Goal: Task Accomplishment & Management: Use online tool/utility

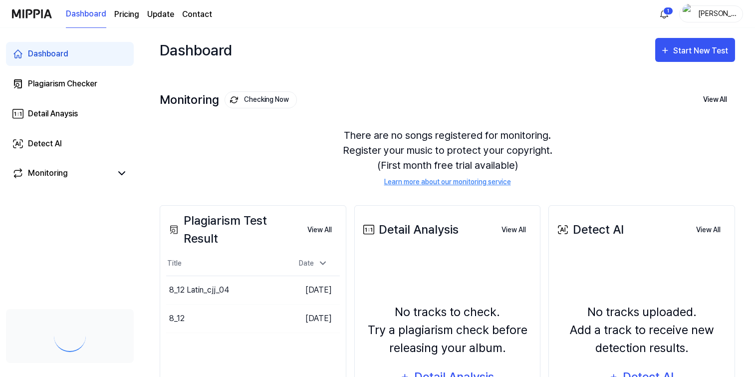
scroll to position [2111, 0]
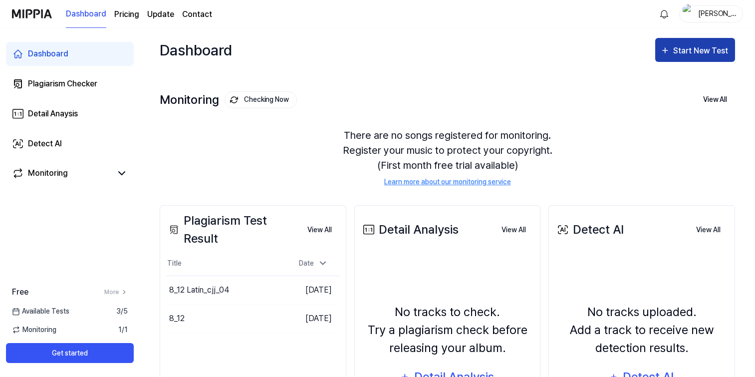
click at [694, 56] on div "Start New Test" at bounding box center [702, 50] width 57 height 13
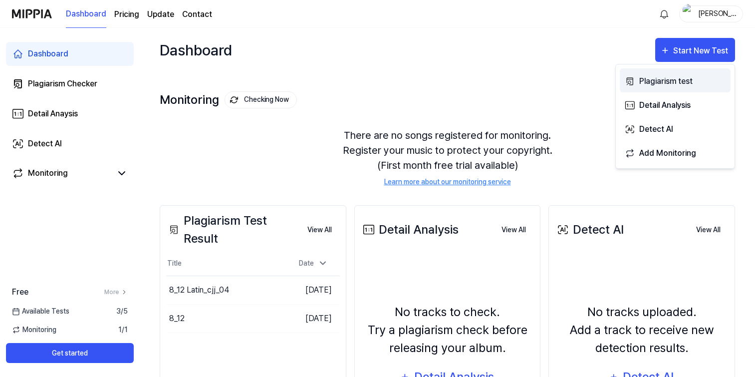
click at [657, 82] on div "Plagiarism test" at bounding box center [683, 81] width 87 height 13
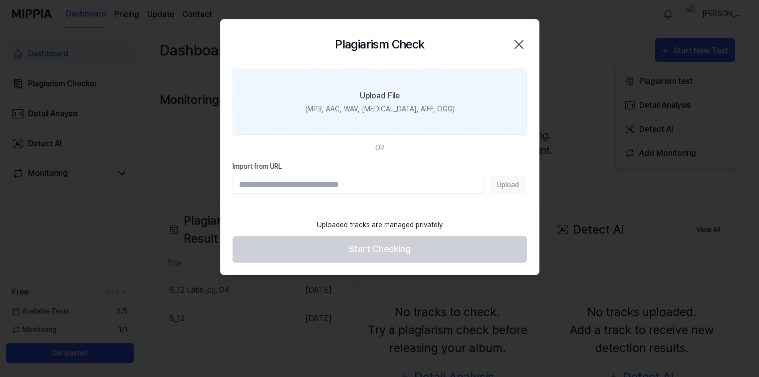
click at [368, 98] on div "Upload File" at bounding box center [380, 96] width 40 height 12
click at [0, 0] on input "Upload File (MP3, AAC, WAV, [MEDICAL_DATA], AIFF, OGG)" at bounding box center [0, 0] width 0 height 0
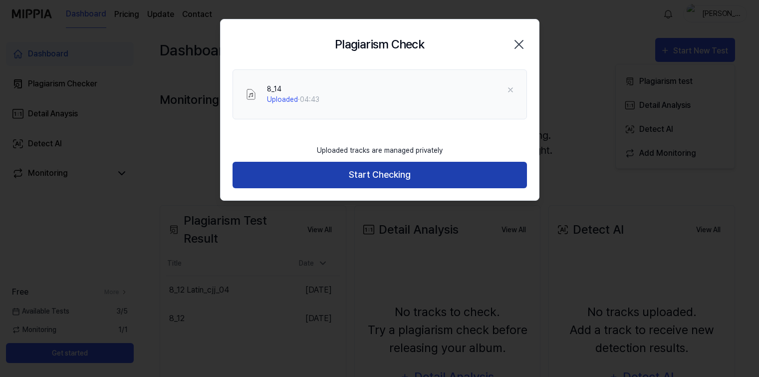
click at [383, 178] on button "Start Checking" at bounding box center [380, 175] width 295 height 26
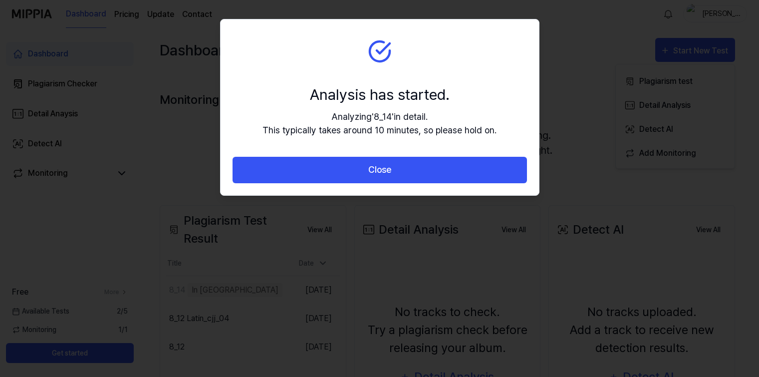
click at [386, 172] on button "Close" at bounding box center [380, 170] width 295 height 26
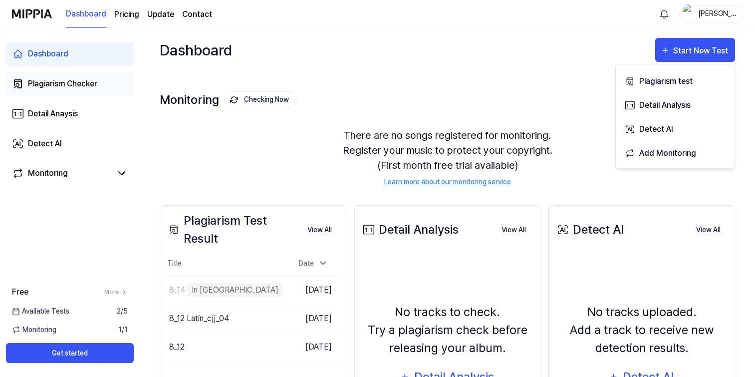
click at [62, 83] on div "Plagiarism Checker" at bounding box center [62, 84] width 69 height 12
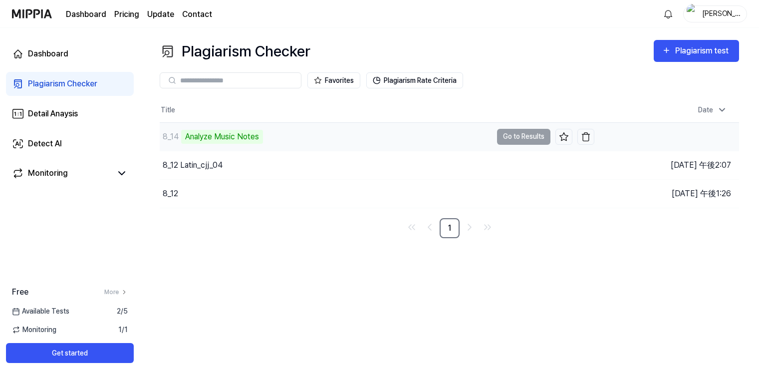
click at [217, 135] on div "Analyze Music Notes" at bounding box center [222, 137] width 82 height 14
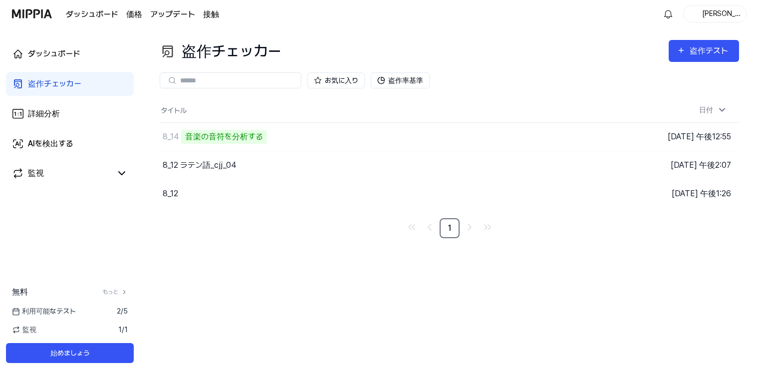
click at [534, 42] on div "盗作チェッカー 盗作テスト" at bounding box center [450, 51] width 580 height 22
click at [209, 136] on font "音楽の音符を分析する" at bounding box center [224, 136] width 78 height 9
click at [535, 138] on td "8_14 音楽の音符を分析する 結果へ進む" at bounding box center [377, 137] width 435 height 28
click at [57, 57] on font "ダッシュボード" at bounding box center [54, 53] width 52 height 9
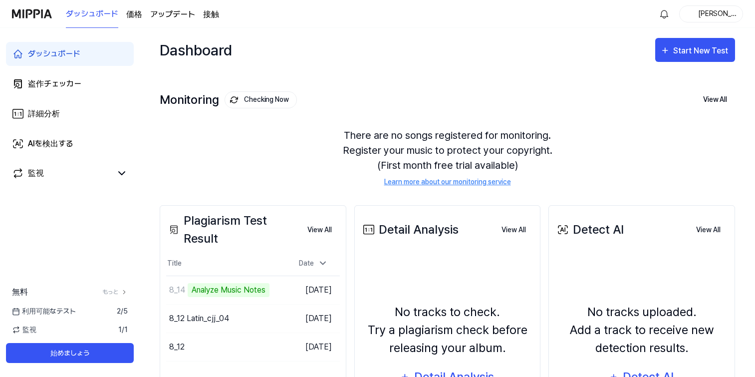
click at [482, 69] on div "Dashboard Start New Test" at bounding box center [448, 50] width 576 height 44
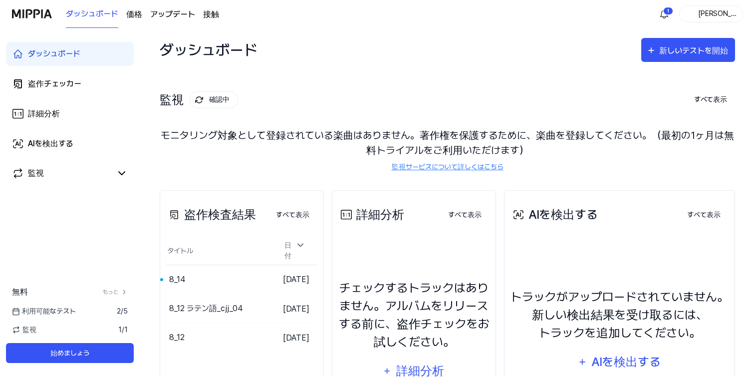
click at [338, 74] on div "監視 確認中 すべて表示 監視 モニタリング対象として登録されている楽曲はありません。著作権を保護するために、楽曲を登録してください。（最初の1ヶ月は無料トラ…" at bounding box center [448, 121] width 576 height 98
click at [377, 54] on div "ダッシュボード 新しいテストを開始" at bounding box center [448, 50] width 576 height 44
click at [233, 276] on font "結果へ進む" at bounding box center [250, 279] width 34 height 8
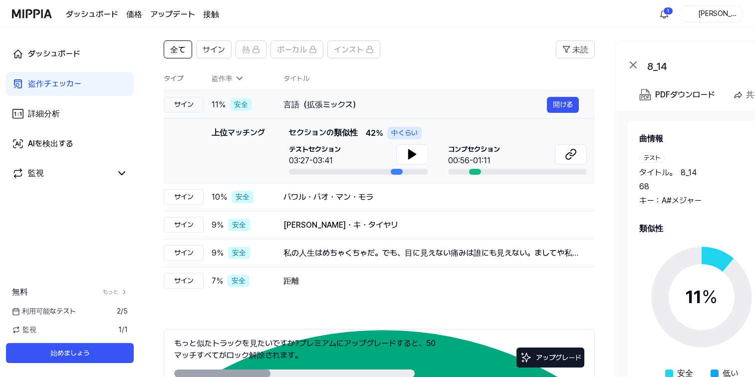
scroll to position [68, 0]
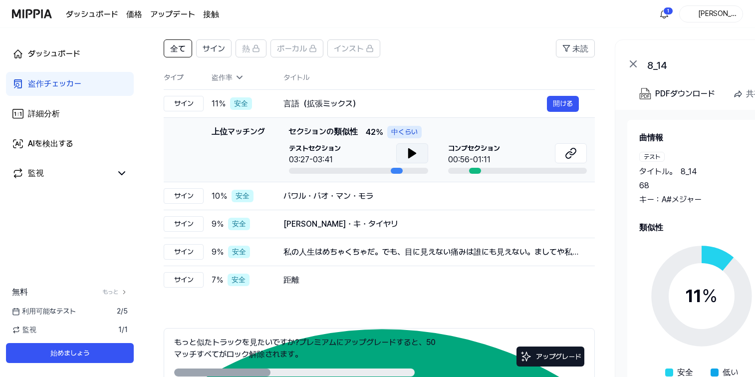
drag, startPoint x: 412, startPoint y: 149, endPoint x: 416, endPoint y: 160, distance: 11.5
click at [412, 149] on icon at bounding box center [412, 153] width 12 height 12
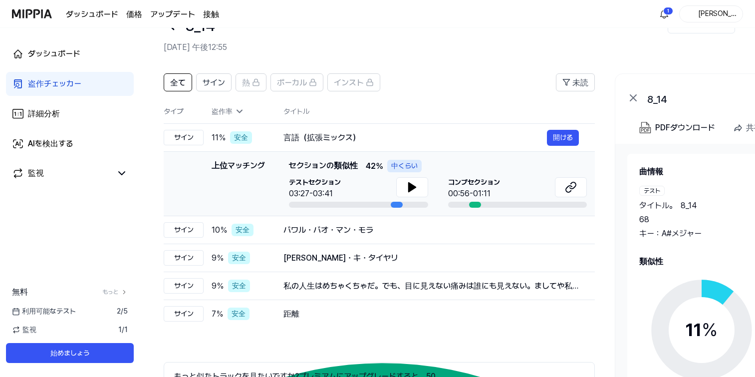
scroll to position [37, 0]
